Goal: Information Seeking & Learning: Learn about a topic

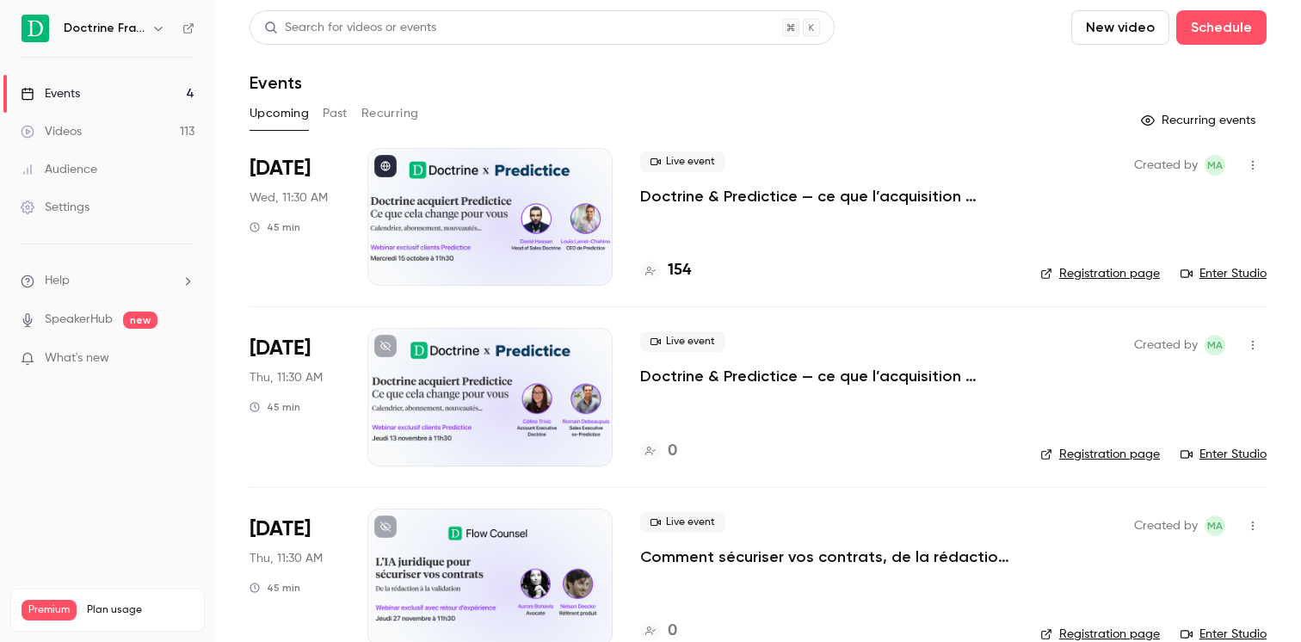
click at [172, 41] on div "Doctrine France" at bounding box center [108, 28] width 174 height 29
click at [163, 27] on icon "button" at bounding box center [158, 29] width 14 height 14
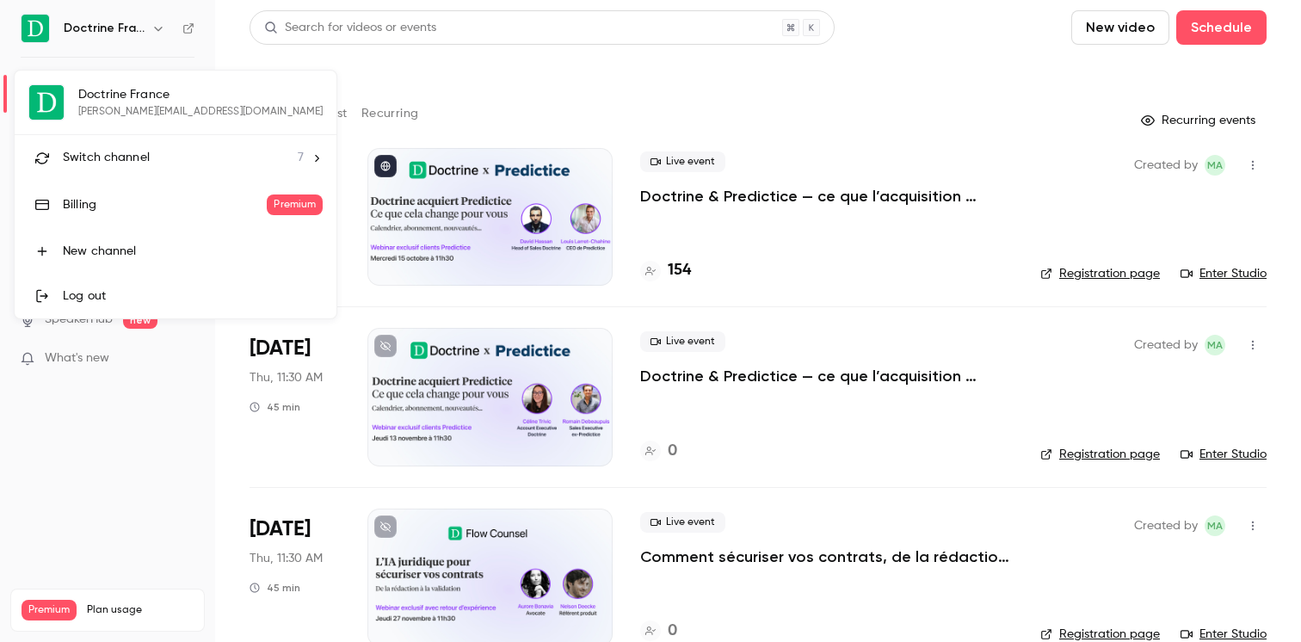
click at [666, 89] on div at bounding box center [650, 321] width 1301 height 642
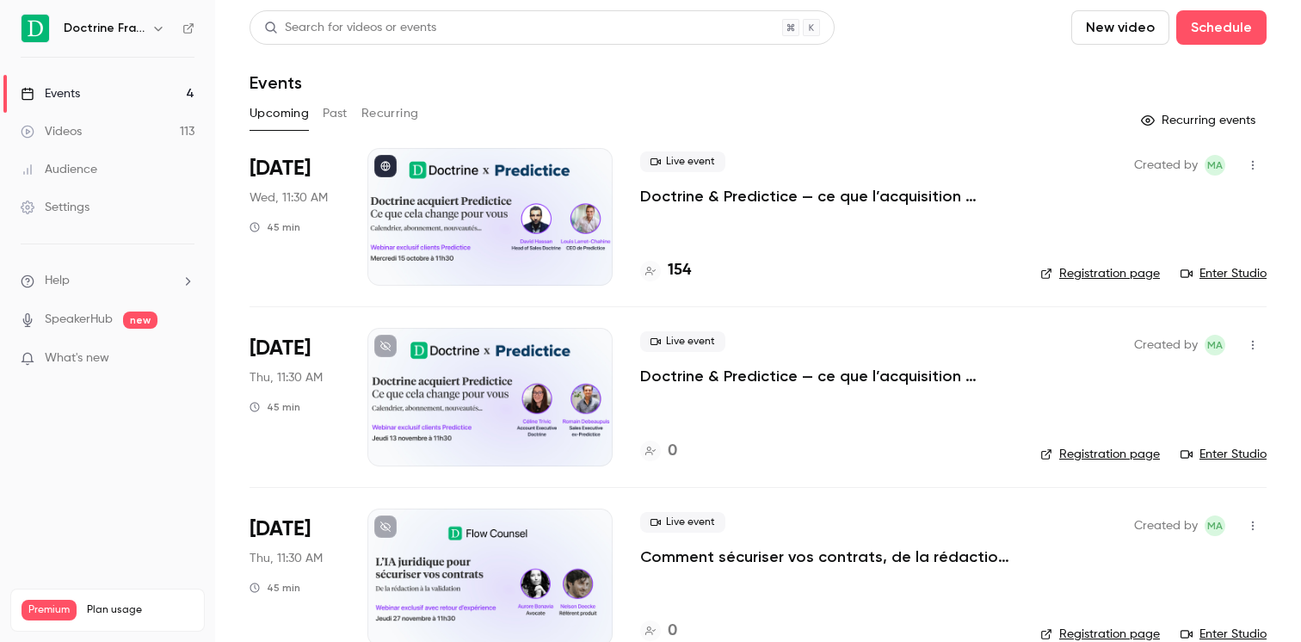
click at [338, 114] on button "Past" at bounding box center [335, 114] width 25 height 28
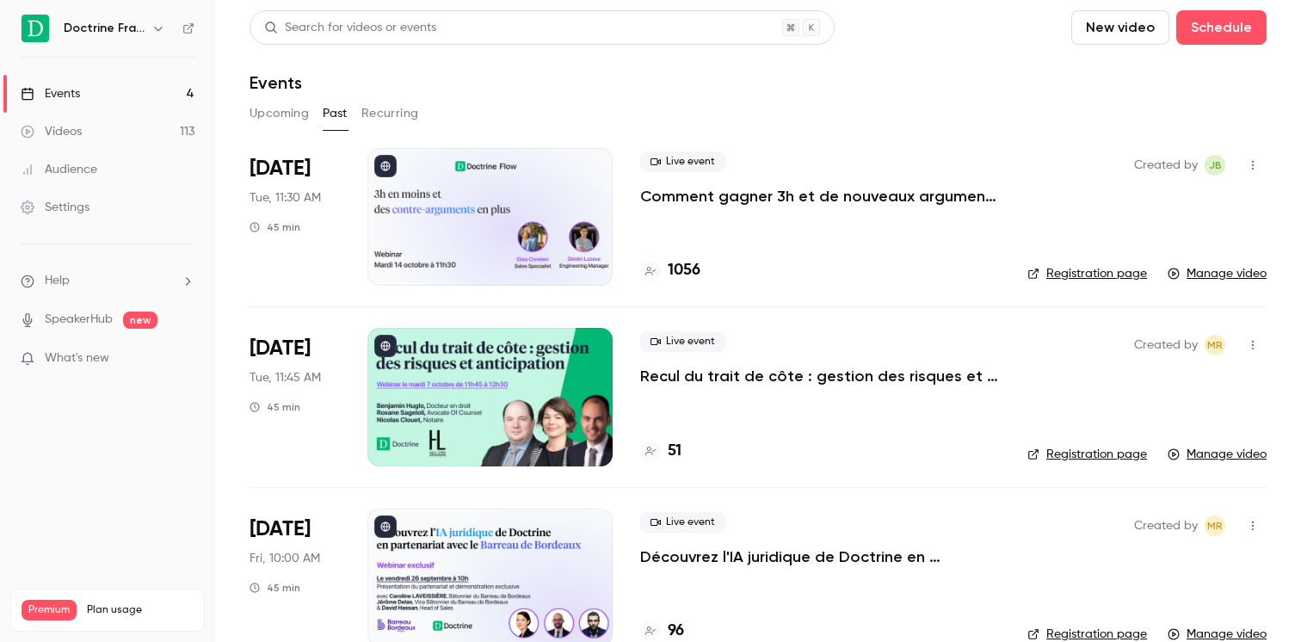
click at [522, 200] on div at bounding box center [490, 217] width 245 height 138
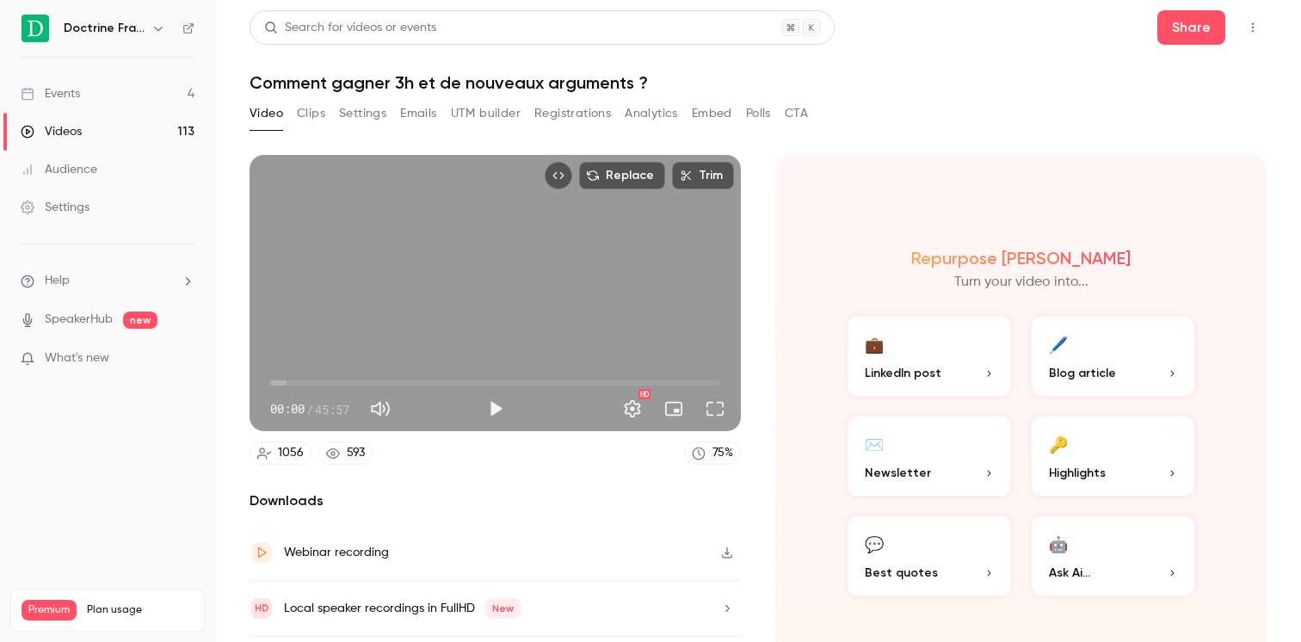
click at [651, 114] on button "Analytics" at bounding box center [651, 114] width 53 height 28
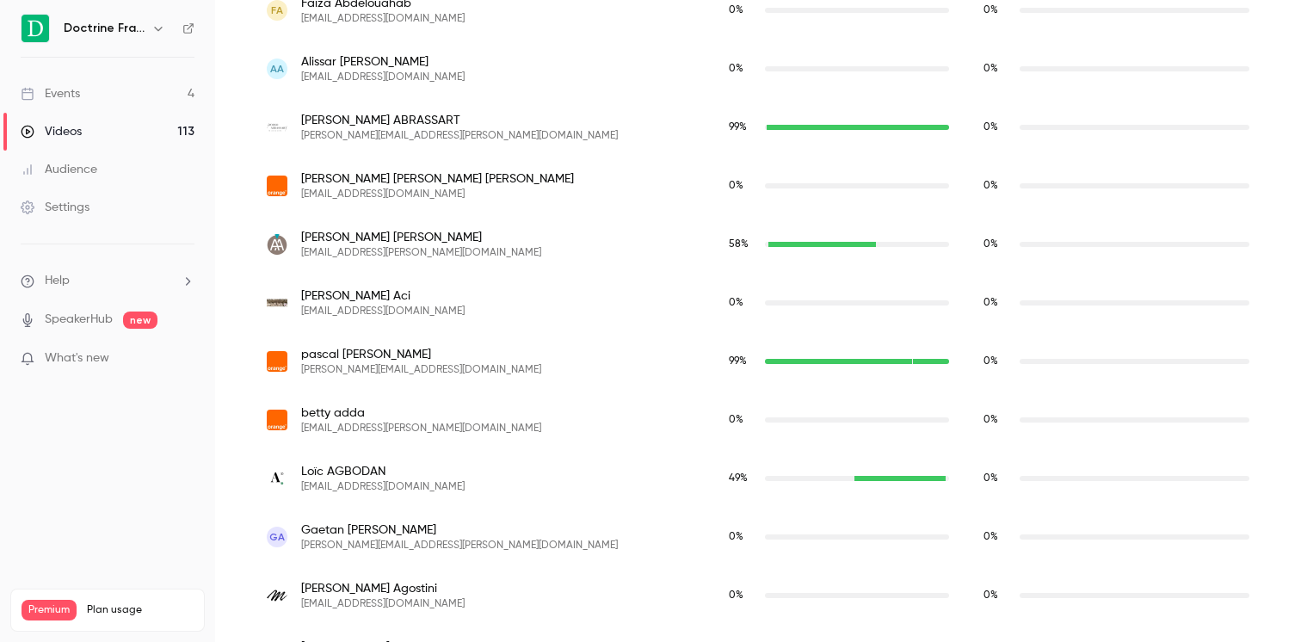
scroll to position [164, 0]
